Goal: Task Accomplishment & Management: Manage account settings

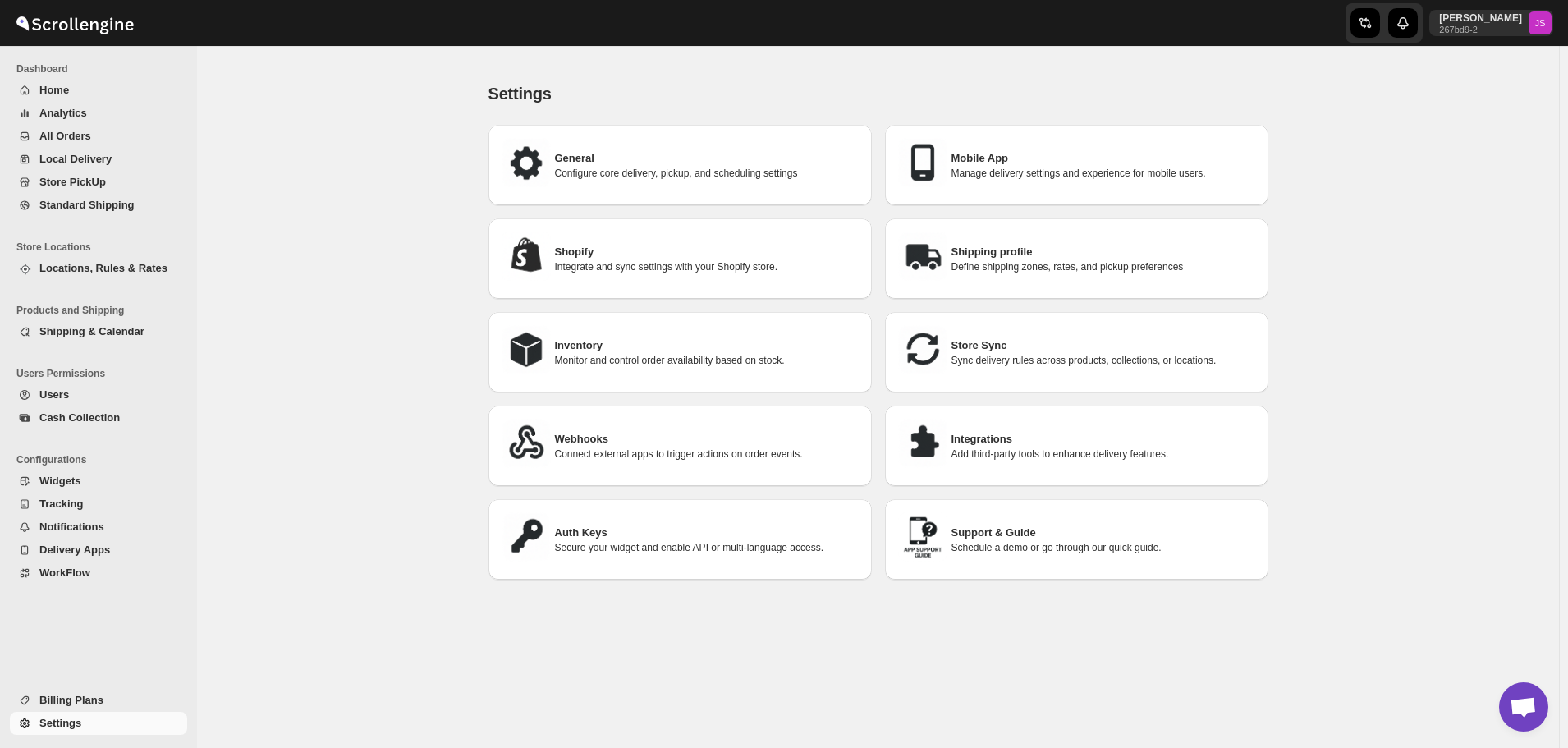
scroll to position [2, 0]
click at [229, 366] on div "Settings. This page is ready Settings General Configure core delivery, pickup, …" at bounding box center [877, 412] width 1362 height 702
